Goal: Transaction & Acquisition: Register for event/course

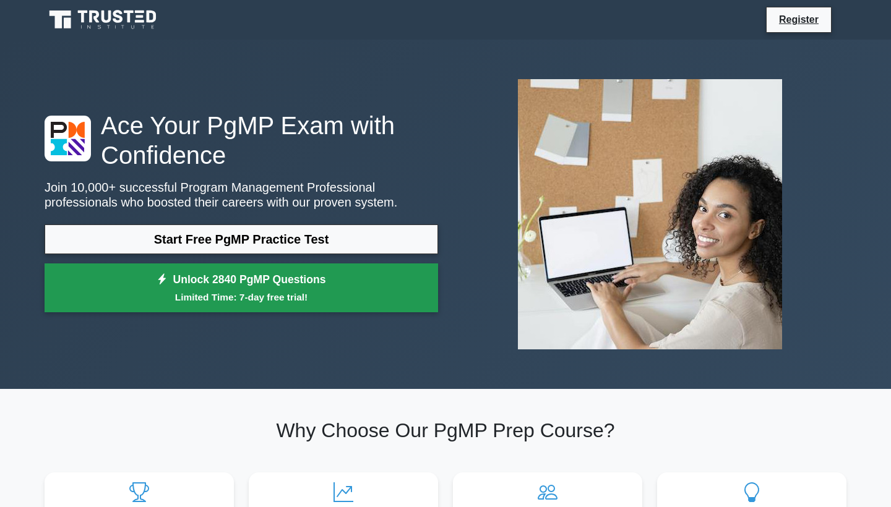
click at [356, 288] on link "Unlock 2840 PgMP Questions Limited Time: 7-day free trial!" at bounding box center [241, 288] width 393 height 49
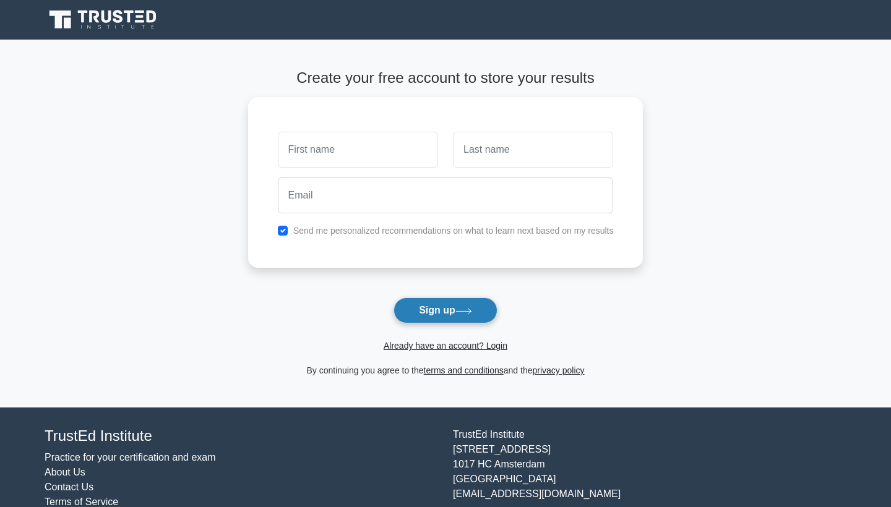
click at [449, 310] on button "Sign up" at bounding box center [445, 311] width 104 height 26
click at [439, 296] on form "Create your free account to store your results Send me personalized recommendat…" at bounding box center [445, 223] width 395 height 309
click at [445, 314] on button "Sign up" at bounding box center [445, 311] width 104 height 26
click at [431, 309] on button "Sign up" at bounding box center [445, 311] width 104 height 26
drag, startPoint x: 142, startPoint y: 318, endPoint x: 356, endPoint y: 278, distance: 217.8
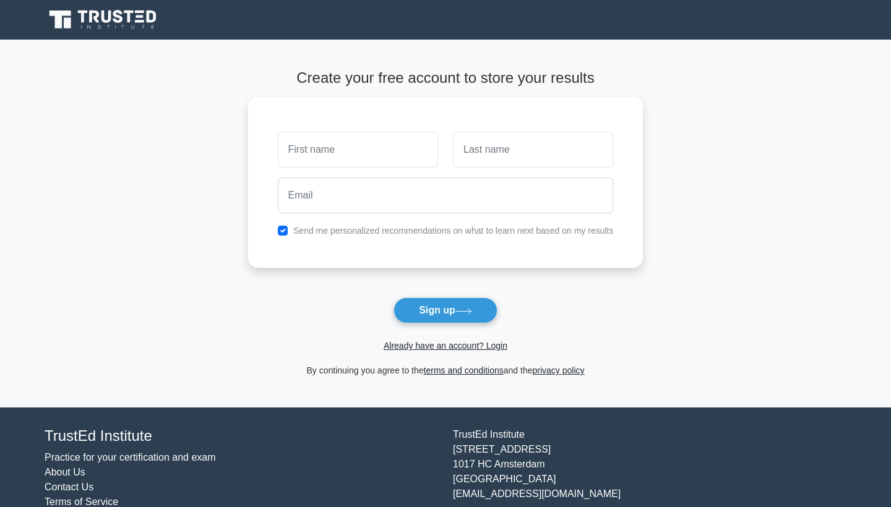
click at [346, 277] on main "Create your free account to store your results Send me personalized recommendat…" at bounding box center [445, 224] width 891 height 368
click at [359, 507] on li "Terms of Service" at bounding box center [241, 502] width 393 height 15
drag, startPoint x: 575, startPoint y: 434, endPoint x: 611, endPoint y: 257, distance: 180.5
click at [575, 406] on body "Register and the" at bounding box center [445, 272] width 891 height 544
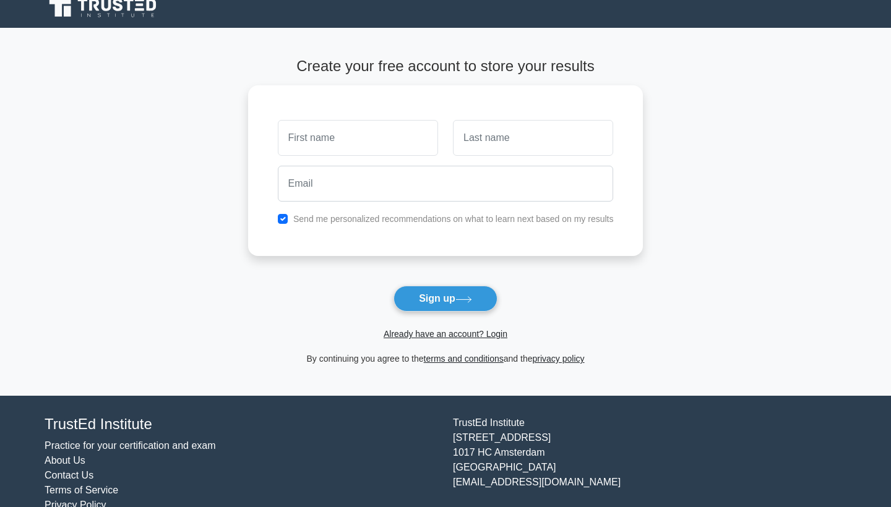
scroll to position [37, 0]
